Goal: Contribute content: Add original content to the website for others to see

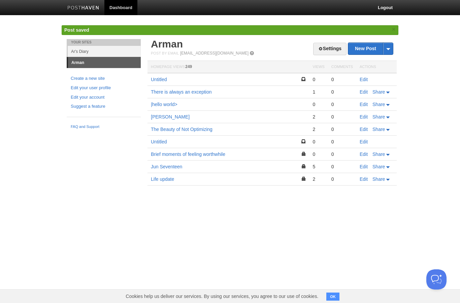
click at [359, 47] on link "New Post" at bounding box center [370, 49] width 45 height 12
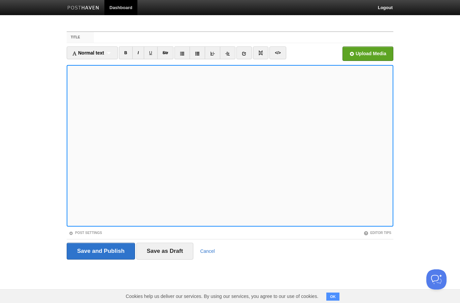
click at [136, 58] on link "I" at bounding box center [138, 53] width 12 height 13
click at [134, 234] on div "Post Settings" at bounding box center [148, 233] width 163 height 6
click at [245, 41] on input "Title" at bounding box center [244, 37] width 300 height 11
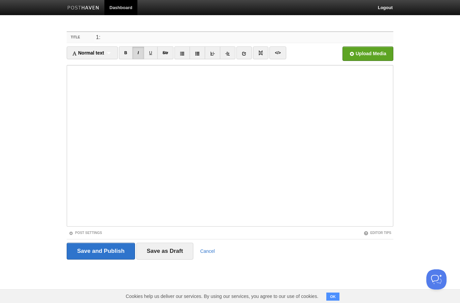
type input "1"
type input "P"
click at [312, 36] on input "Chapter 1:" at bounding box center [244, 37] width 300 height 11
type input "Chapter 1: Home"
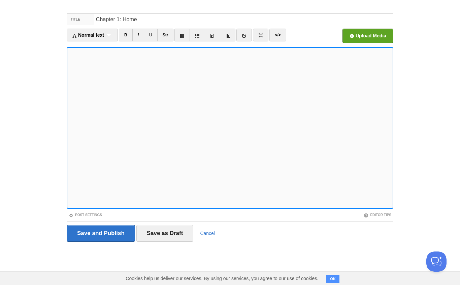
click at [113, 243] on input "Save and Publish" at bounding box center [101, 251] width 68 height 17
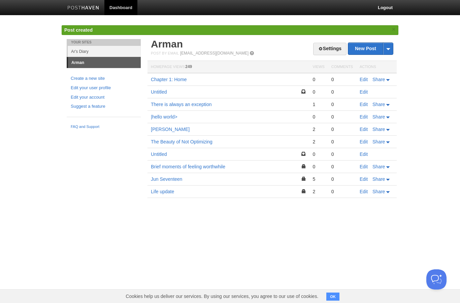
click at [175, 40] on link "Arman" at bounding box center [167, 43] width 32 height 11
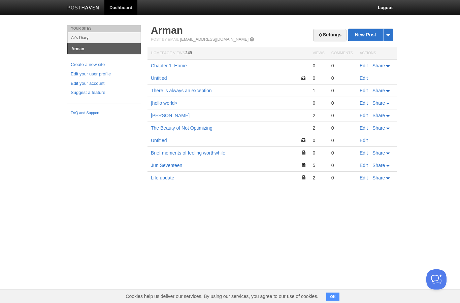
click at [362, 63] on link "Edit" at bounding box center [364, 65] width 8 height 5
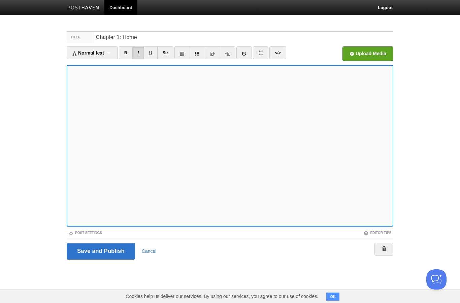
click at [112, 252] on input "Save and Publish" at bounding box center [101, 251] width 68 height 17
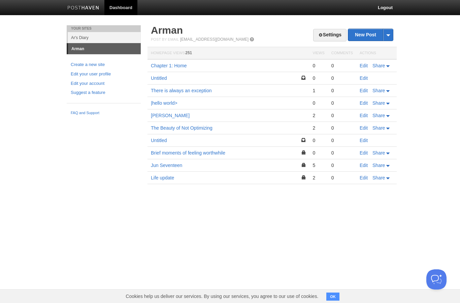
click at [329, 32] on link "Settings" at bounding box center [329, 35] width 33 height 12
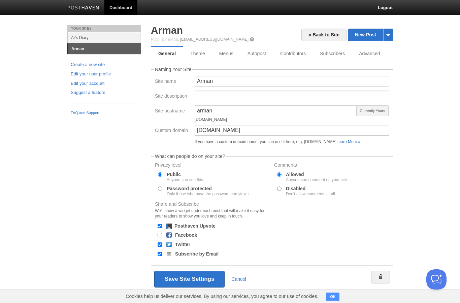
click at [242, 282] on link "Cancel" at bounding box center [239, 279] width 15 height 5
